Goal: Information Seeking & Learning: Compare options

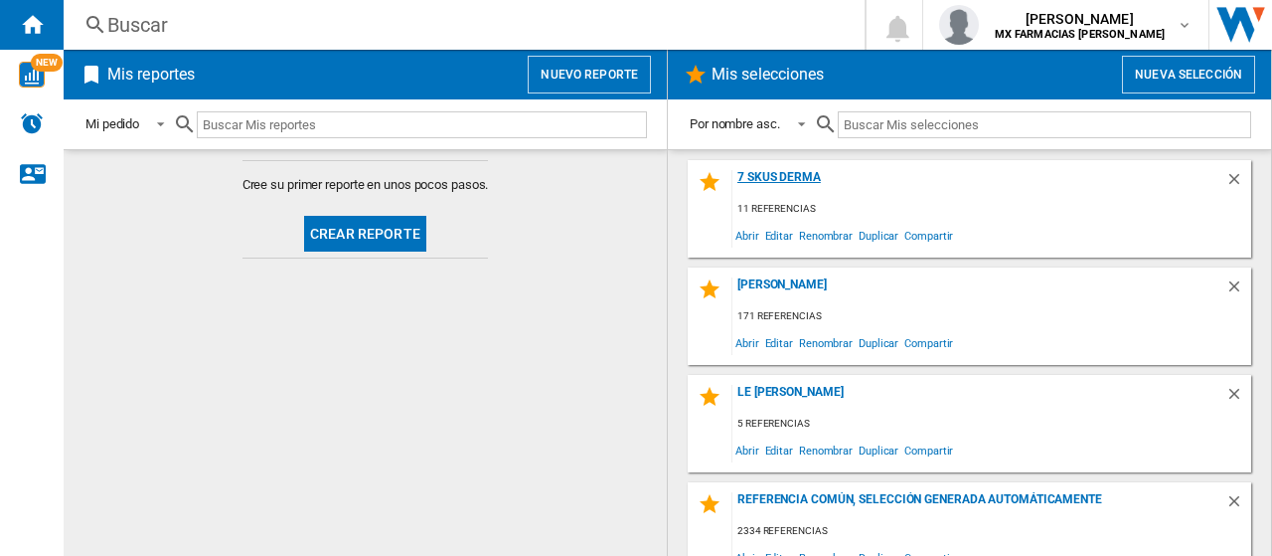
click at [787, 188] on div "7 SKUS DERMA" at bounding box center [978, 183] width 493 height 27
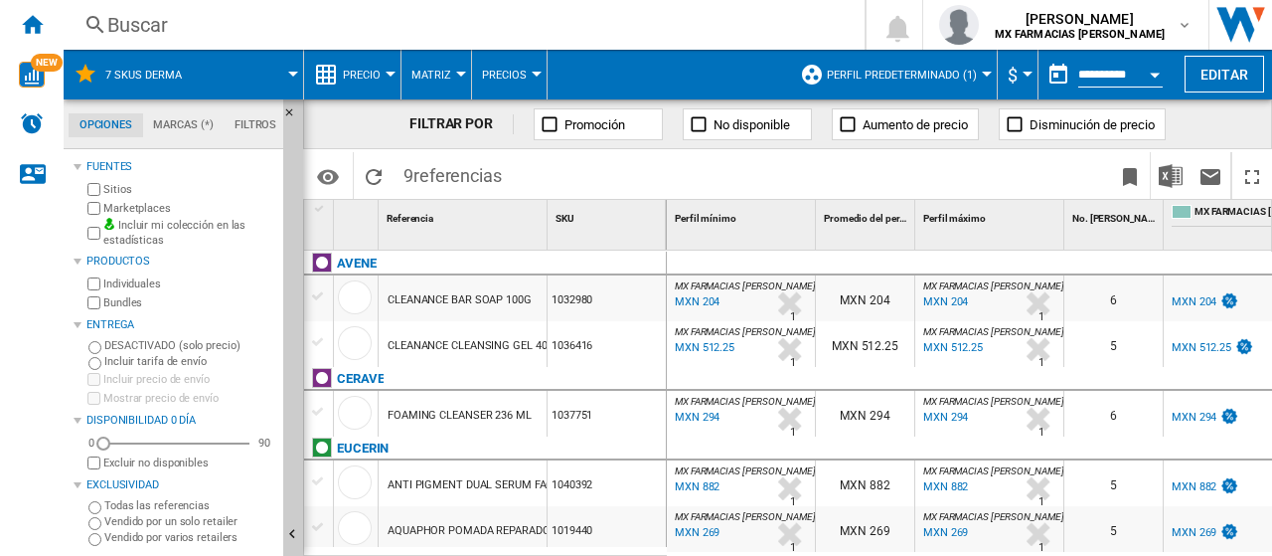
click at [101, 508] on div "Todas las referencias" at bounding box center [179, 506] width 192 height 16
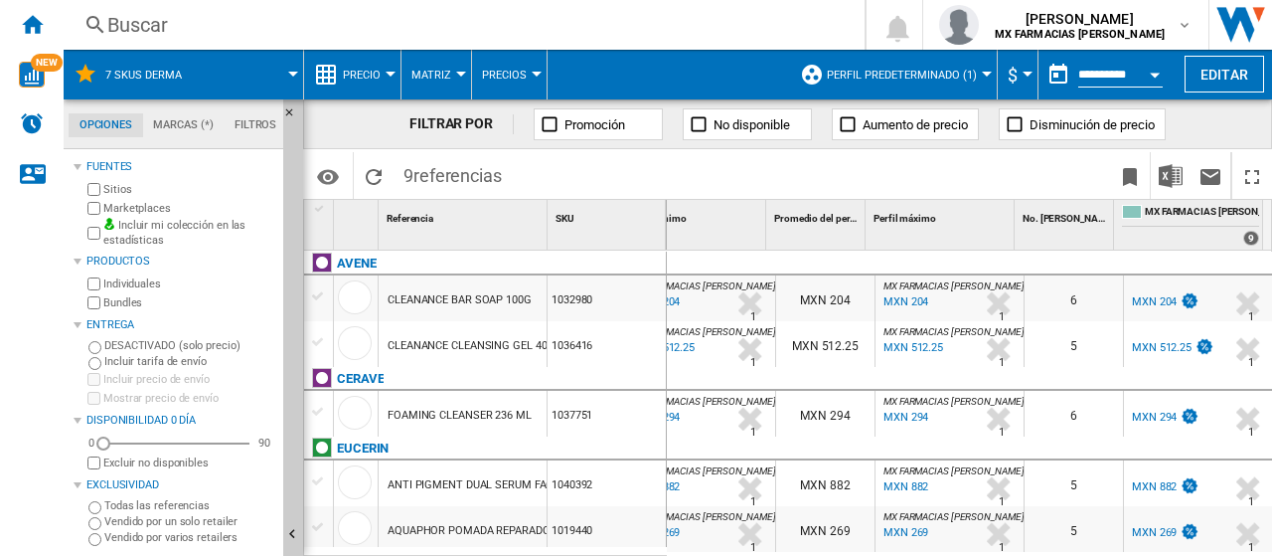
click at [934, 65] on button "Perfil predeterminado (1)" at bounding box center [907, 75] width 160 height 50
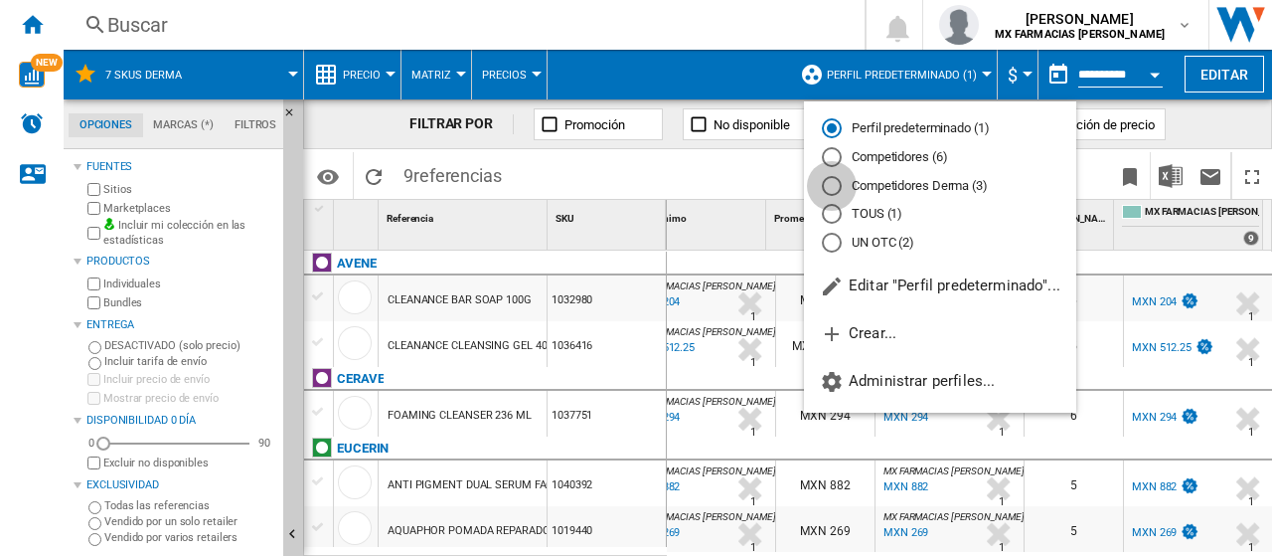
click at [835, 188] on div "Competidores Derma (3)" at bounding box center [832, 186] width 20 height 20
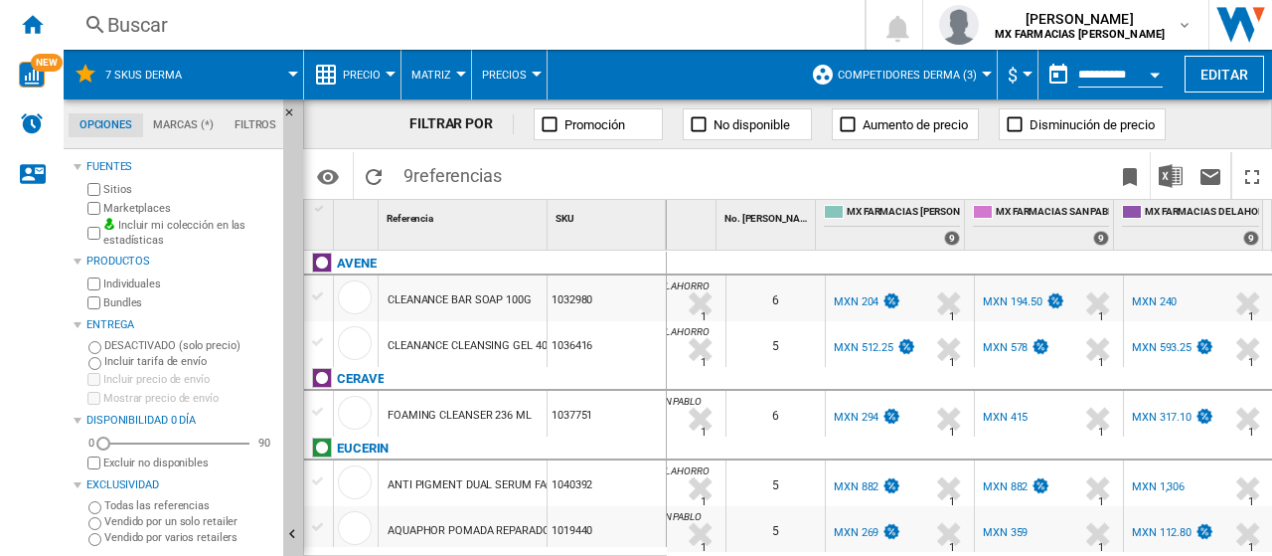
click at [859, 422] on div "MXN 294" at bounding box center [856, 416] width 45 height 13
click at [1008, 422] on div "MXN 415" at bounding box center [1005, 416] width 45 height 13
click at [1166, 408] on div "MXN 317.10" at bounding box center [1171, 417] width 85 height 20
click at [1151, 299] on div "MXN 240" at bounding box center [1154, 301] width 45 height 13
click at [1171, 343] on div "MXN 593.25" at bounding box center [1162, 347] width 60 height 13
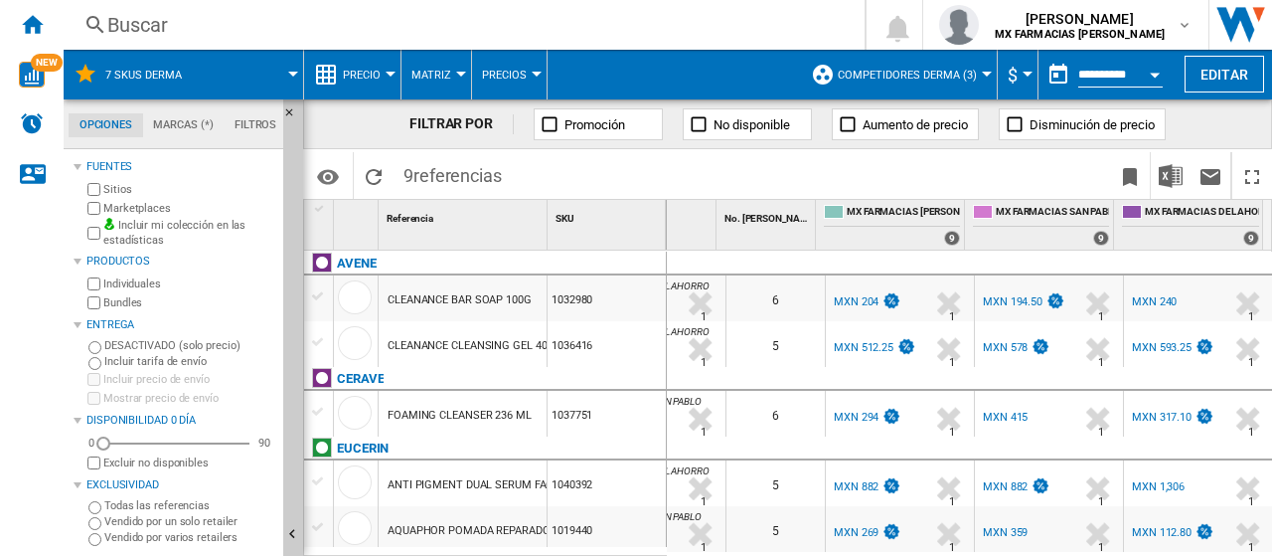
scroll to position [99, 0]
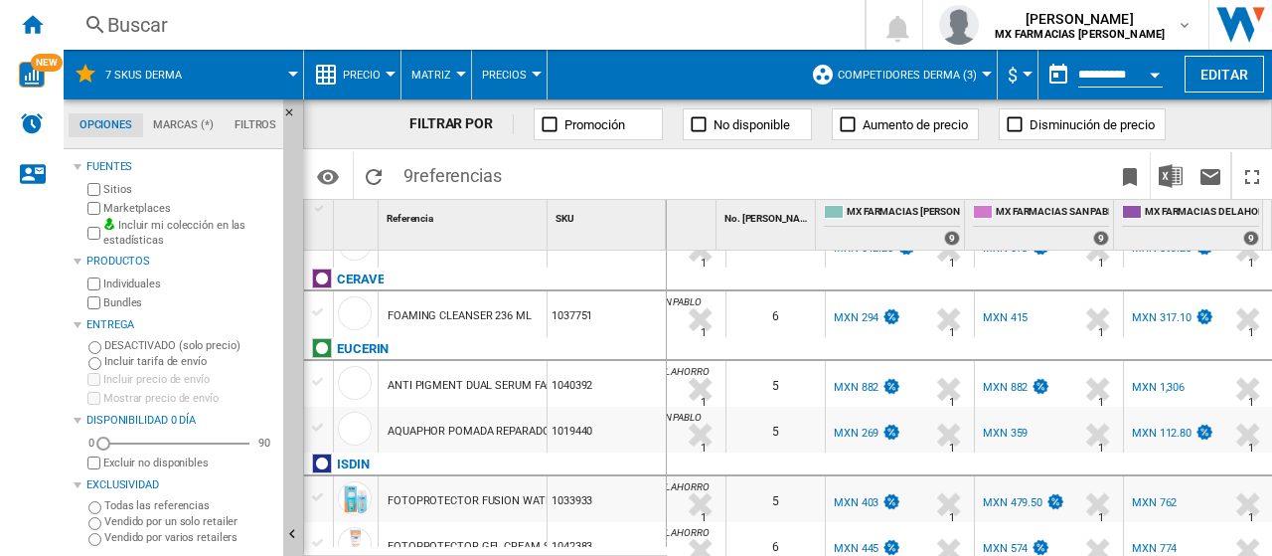
click at [1155, 315] on div "MXN 317.10" at bounding box center [1162, 317] width 60 height 13
click at [1153, 391] on div "MXN 1,306" at bounding box center [1158, 387] width 53 height 13
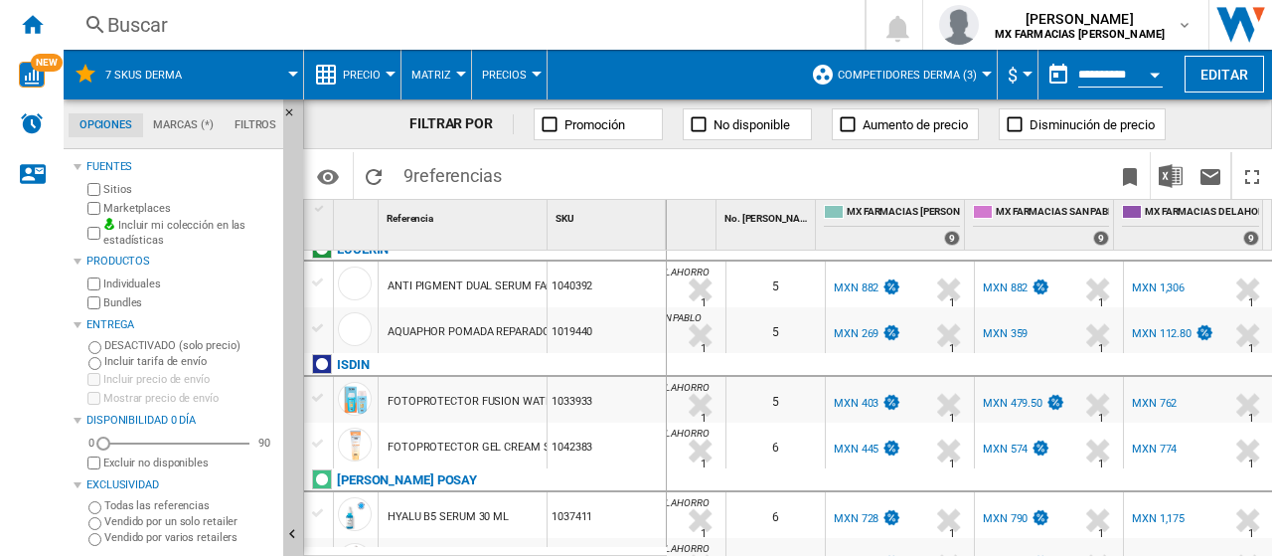
scroll to position [215, 0]
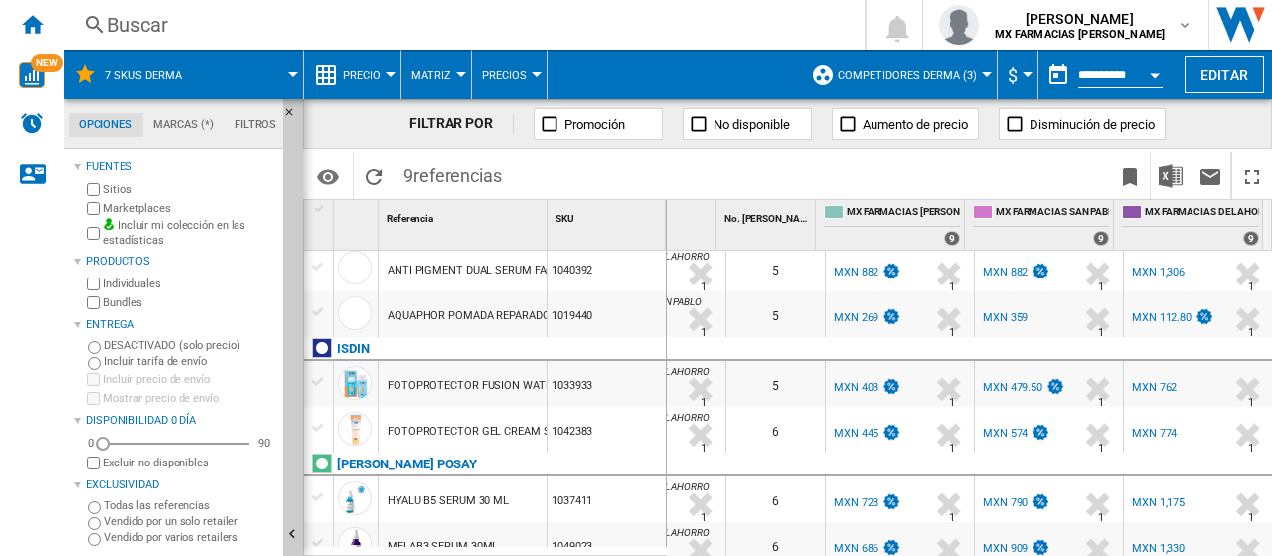
click at [1142, 387] on div "MXN 762" at bounding box center [1154, 387] width 45 height 13
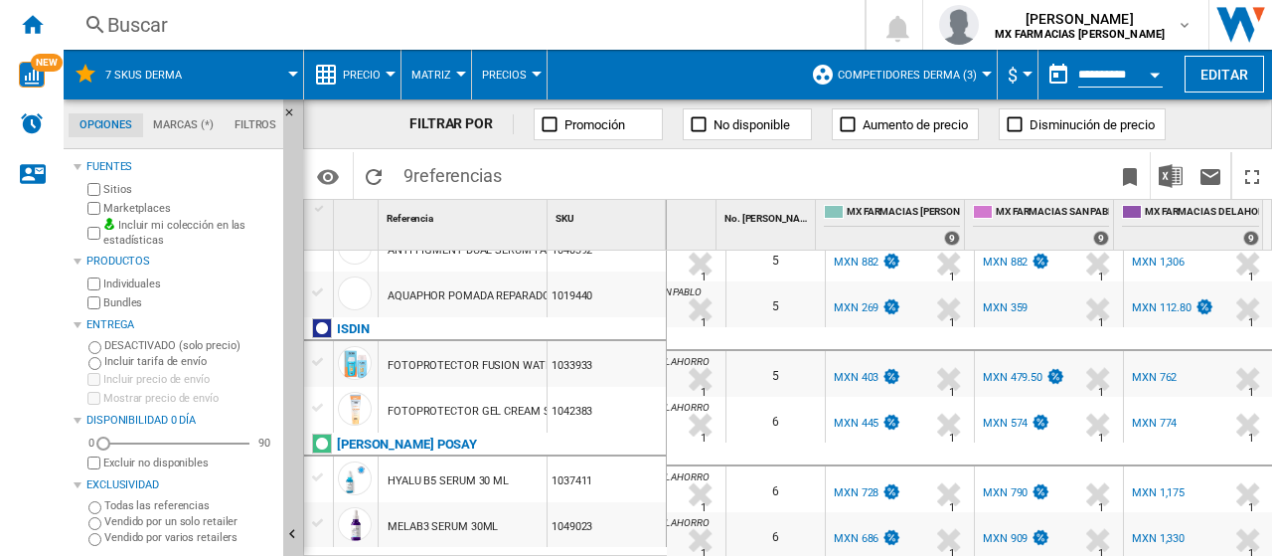
scroll to position [0, 0]
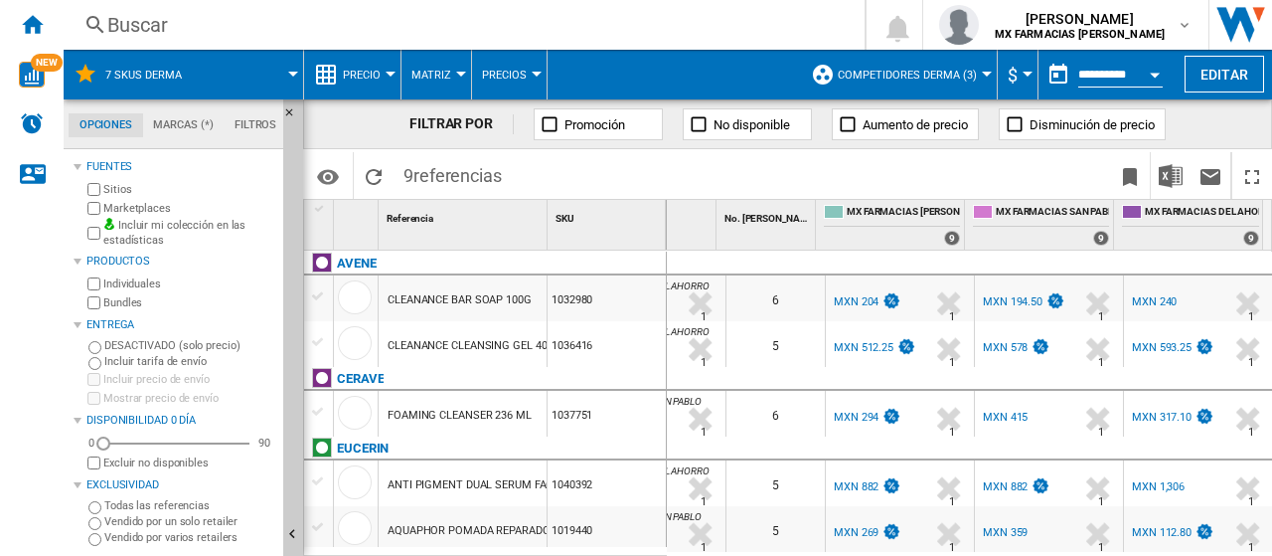
click at [1060, 350] on div "%" at bounding box center [1065, 350] width 10 height 24
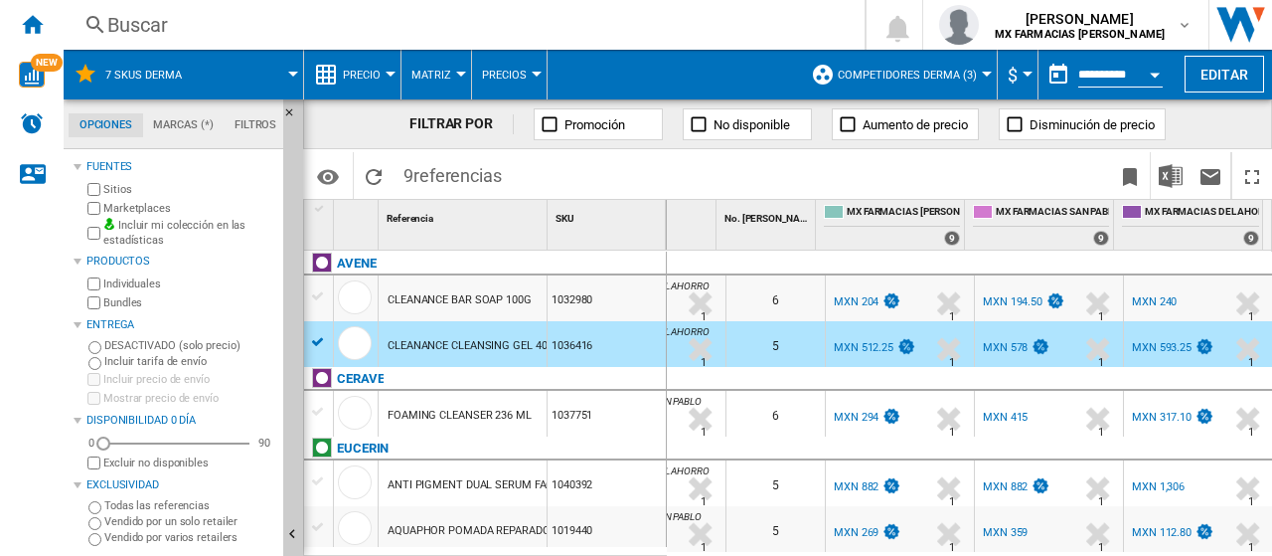
scroll to position [99, 0]
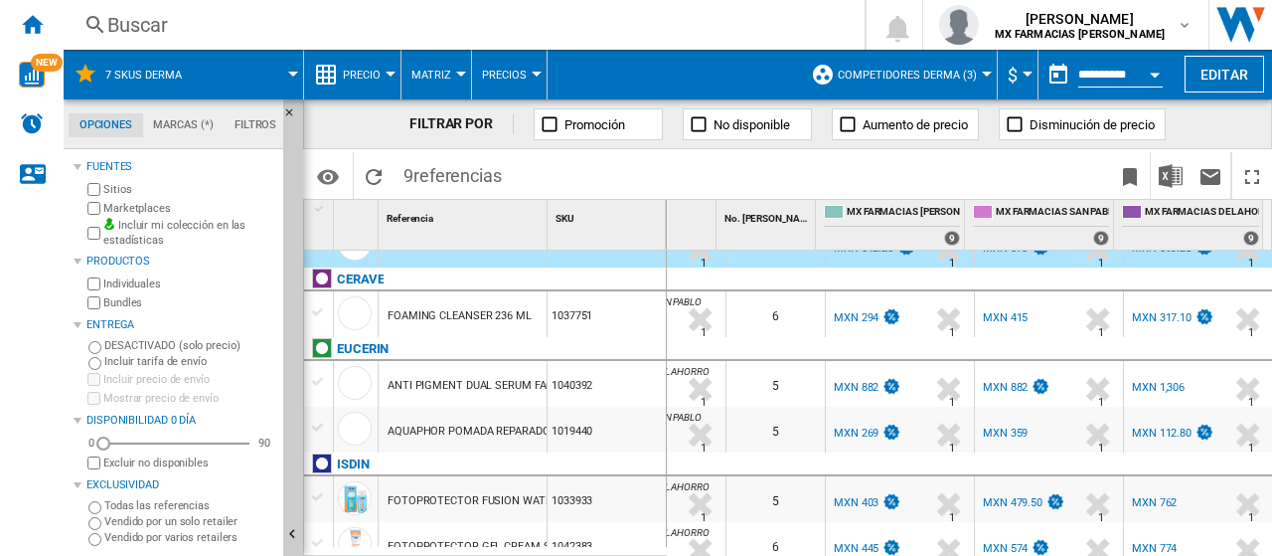
click at [1046, 321] on div "MX FARMACIAS SAN PABLO +41.2 % MXN 415 % N/A 1 MX FARMACIAS [GEOGRAPHIC_DATA]" at bounding box center [1049, 319] width 140 height 46
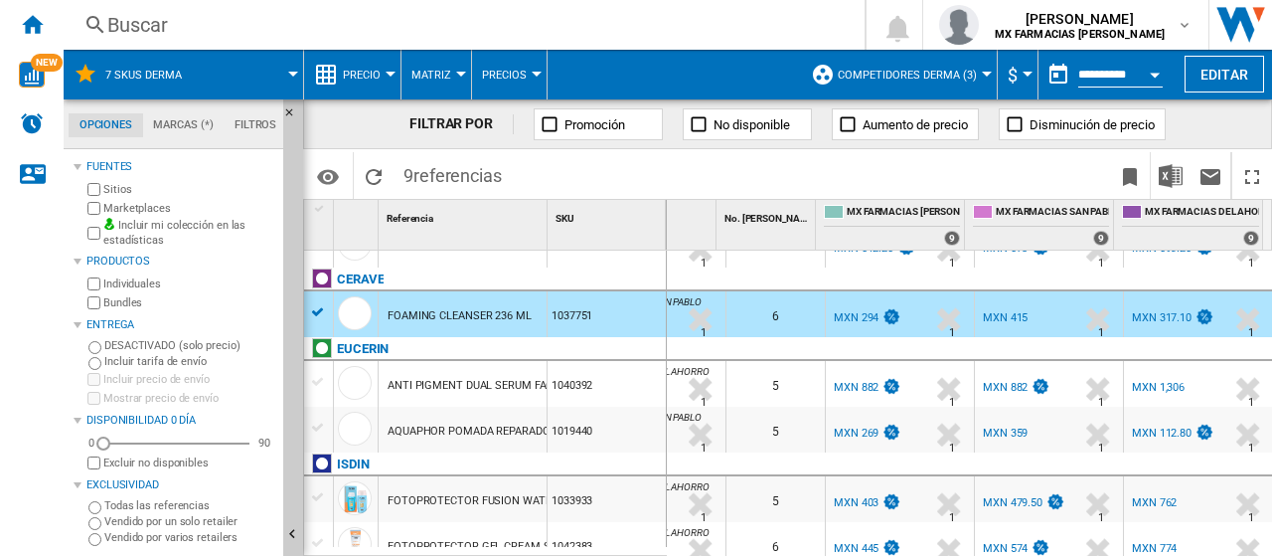
scroll to position [199, 0]
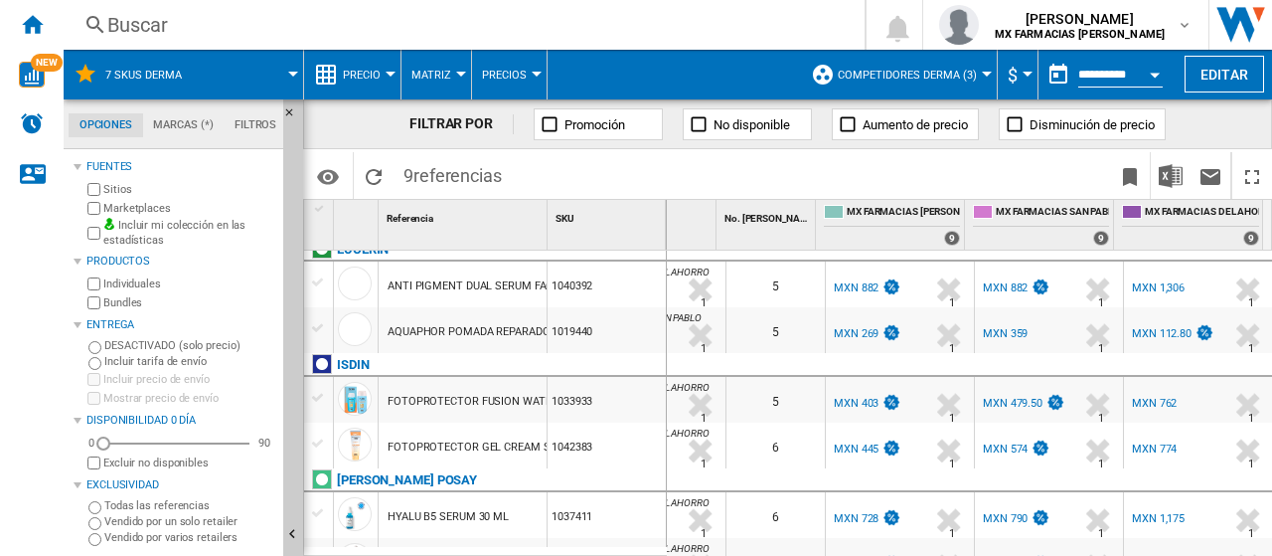
click at [1060, 290] on div "%" at bounding box center [1065, 290] width 10 height 24
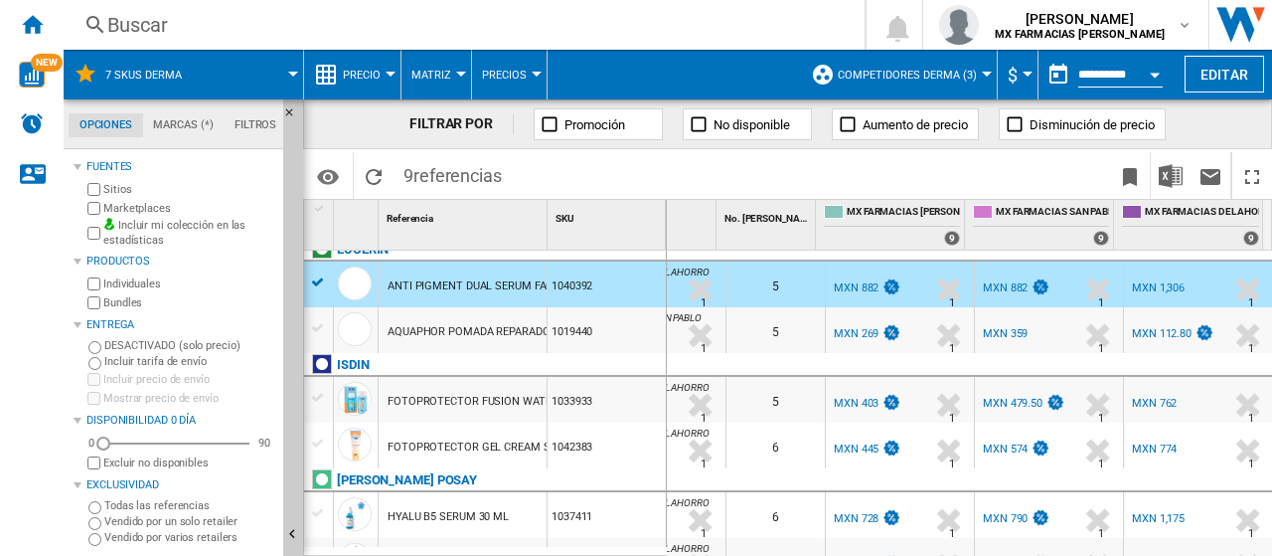
scroll to position [215, 0]
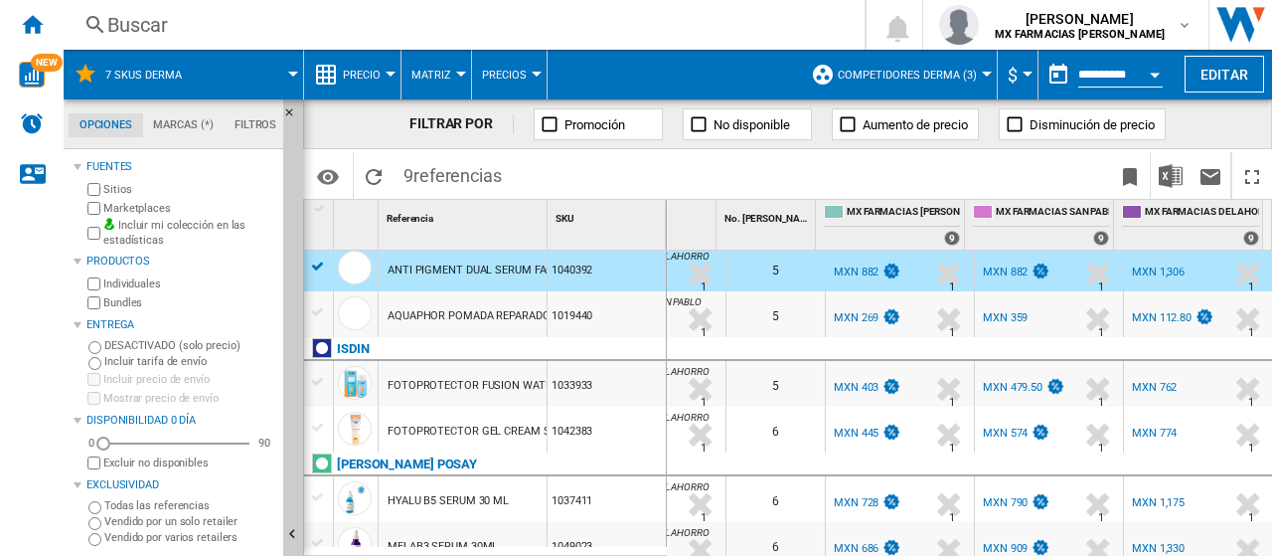
click at [911, 321] on div "%" at bounding box center [916, 320] width 10 height 24
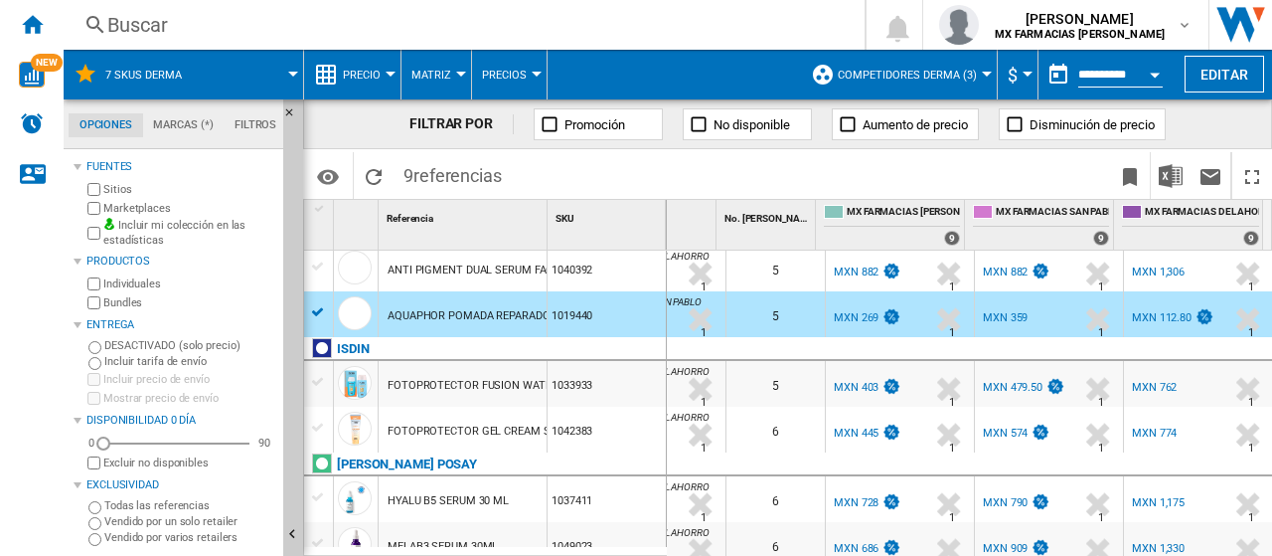
click at [1001, 315] on div "MXN 359" at bounding box center [1005, 317] width 45 height 13
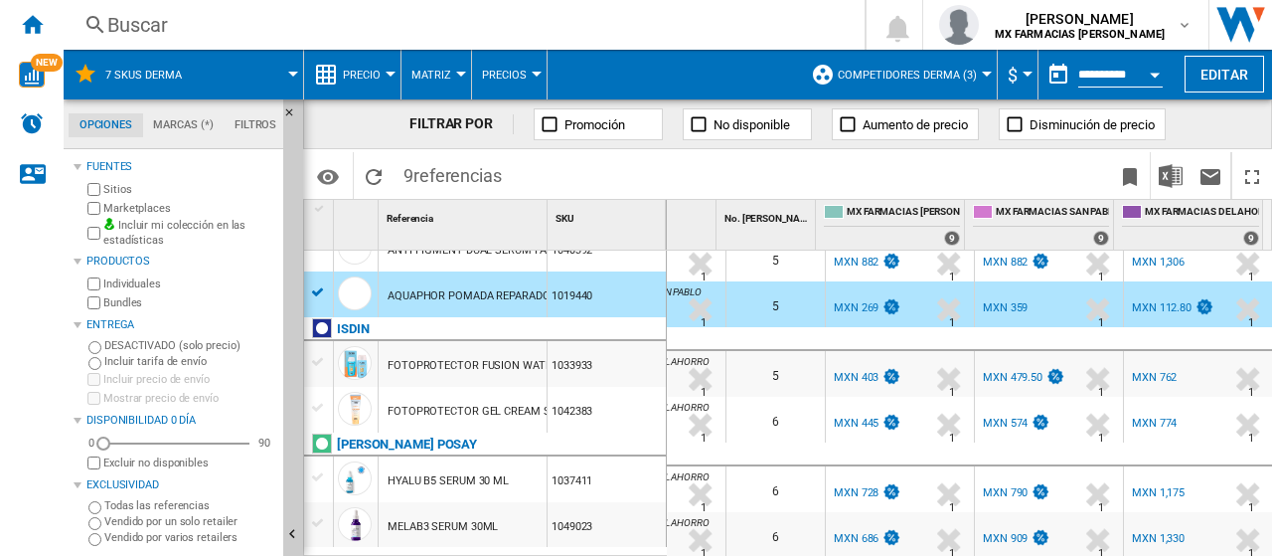
click at [604, 371] on div "1033933" at bounding box center [607, 364] width 118 height 46
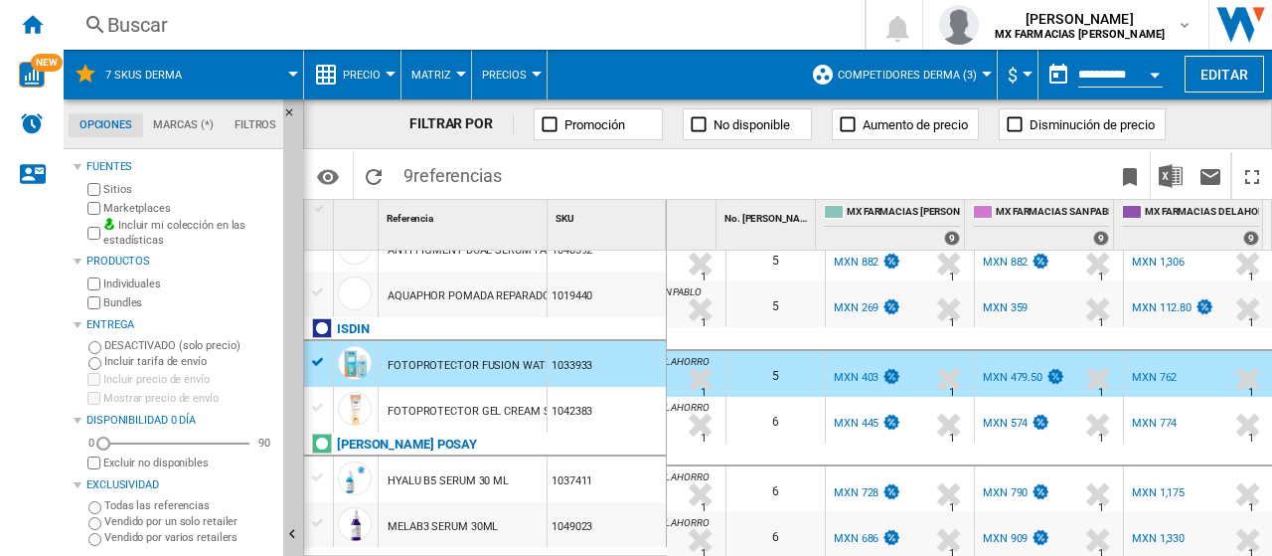
click at [1060, 416] on div "%" at bounding box center [1065, 425] width 10 height 24
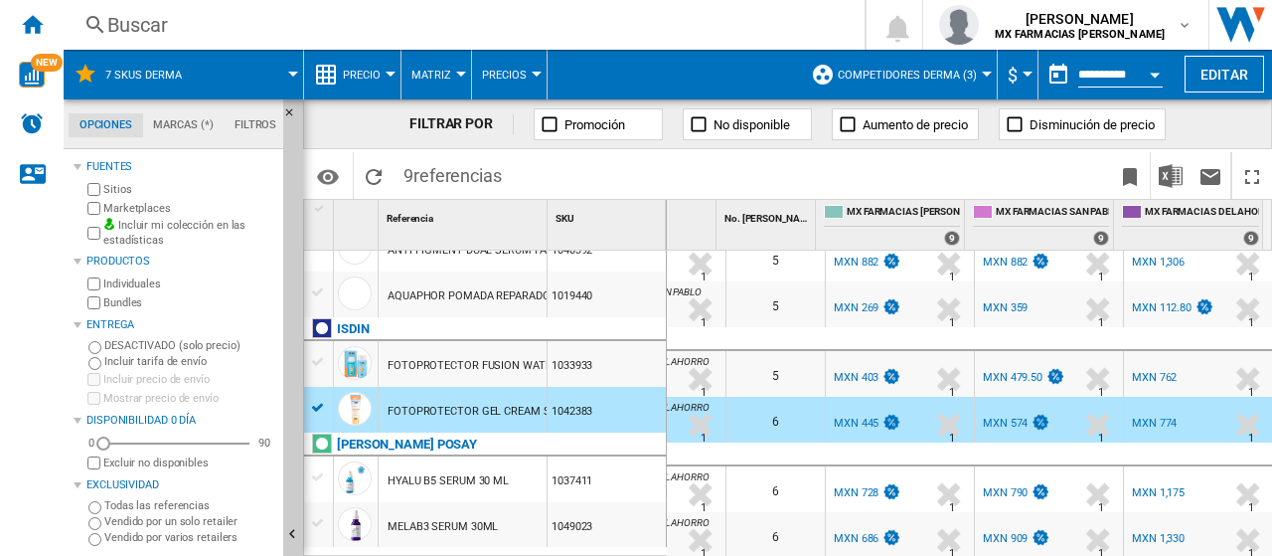
click at [992, 416] on div "MXN 574" at bounding box center [1005, 422] width 45 height 13
click at [628, 477] on div "1037411" at bounding box center [607, 479] width 118 height 46
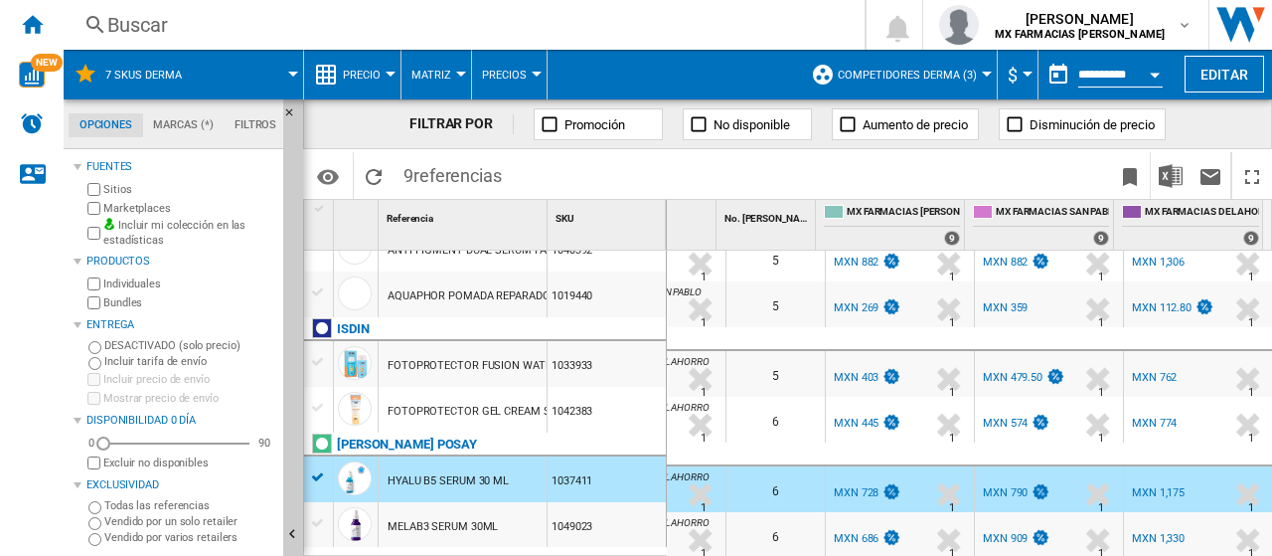
click at [1047, 517] on div "MX FARMACIAS SAN PABLO" at bounding box center [1049, 523] width 140 height 12
